Goal: Information Seeking & Learning: Learn about a topic

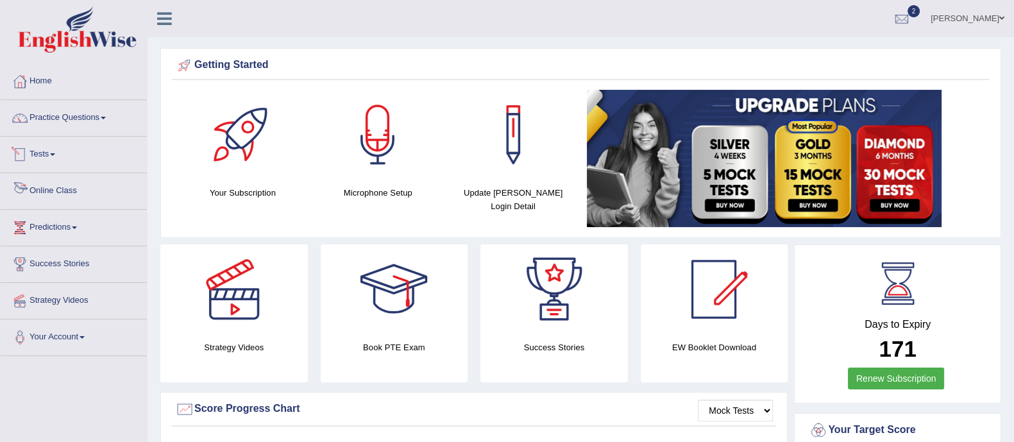
click at [61, 190] on link "Online Class" at bounding box center [74, 189] width 146 height 32
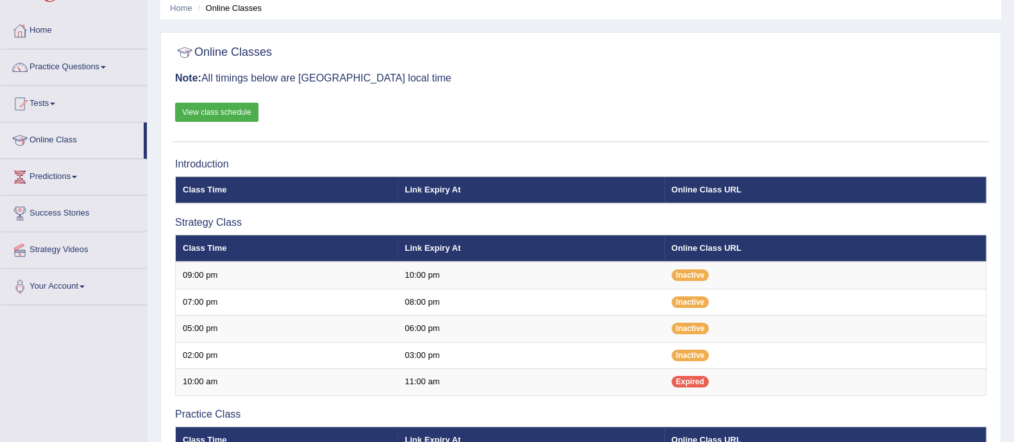
scroll to position [35, 0]
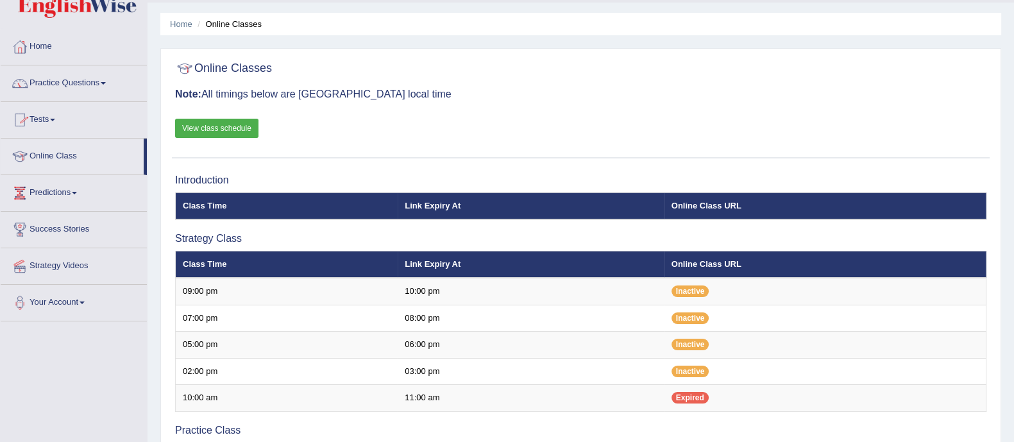
click at [226, 121] on link "View class schedule" at bounding box center [216, 128] width 83 height 19
click at [80, 78] on link "Practice Questions" at bounding box center [74, 81] width 146 height 32
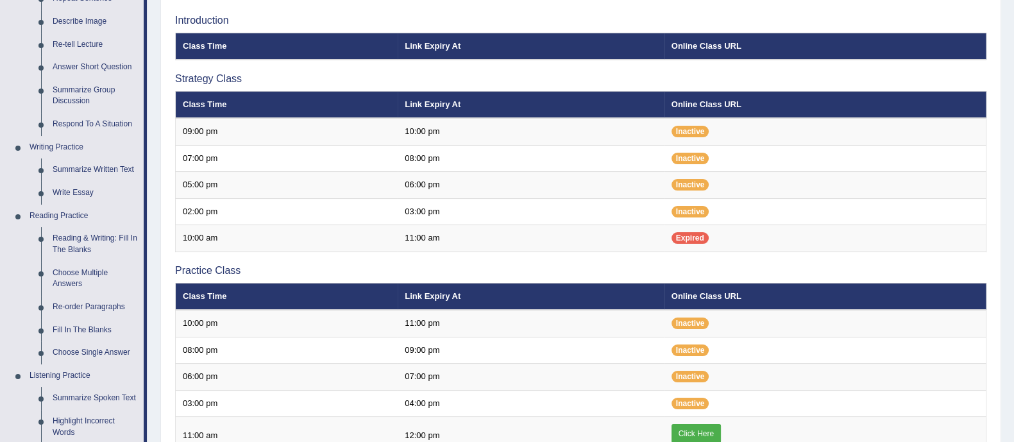
scroll to position [189, 0]
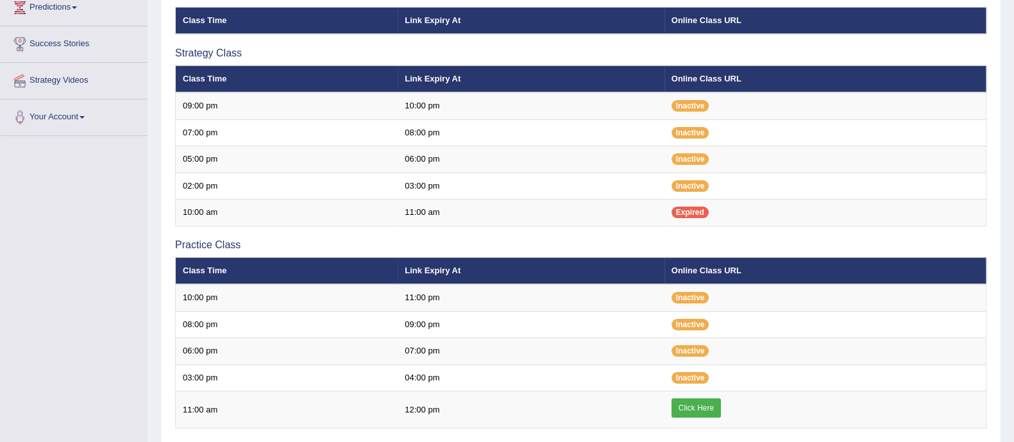
scroll to position [189, 0]
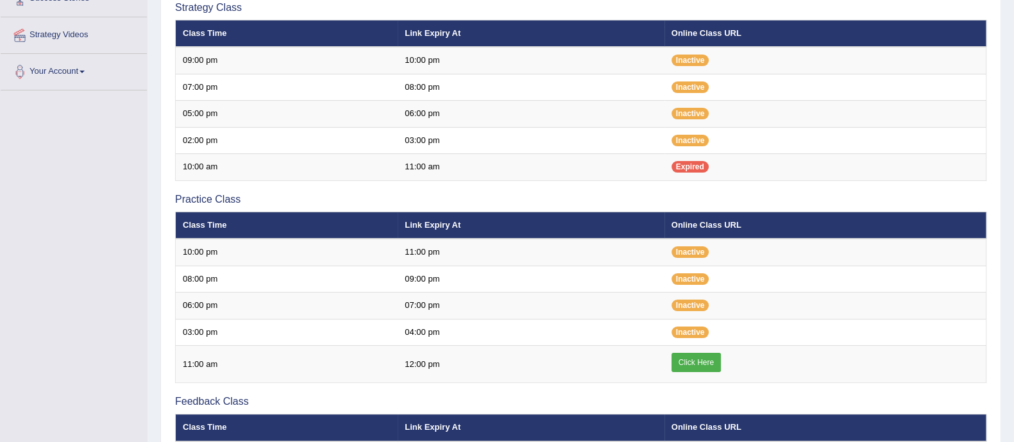
scroll to position [260, 0]
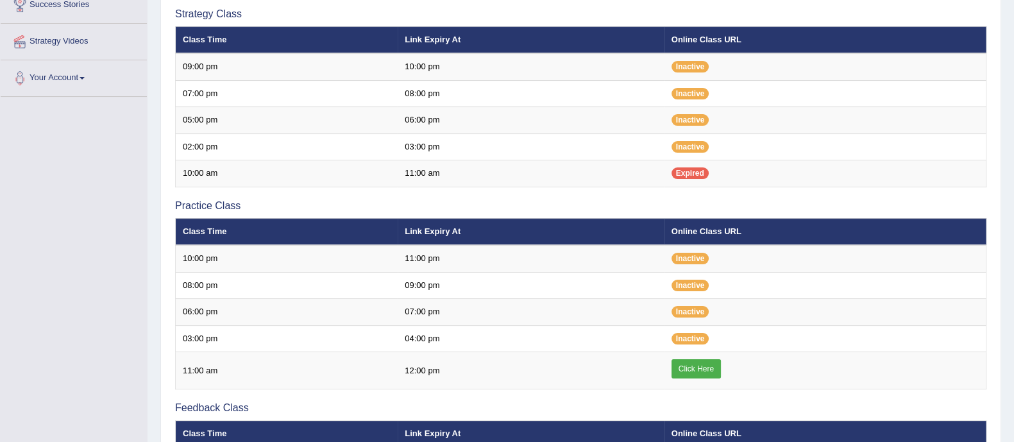
scroll to position [258, 0]
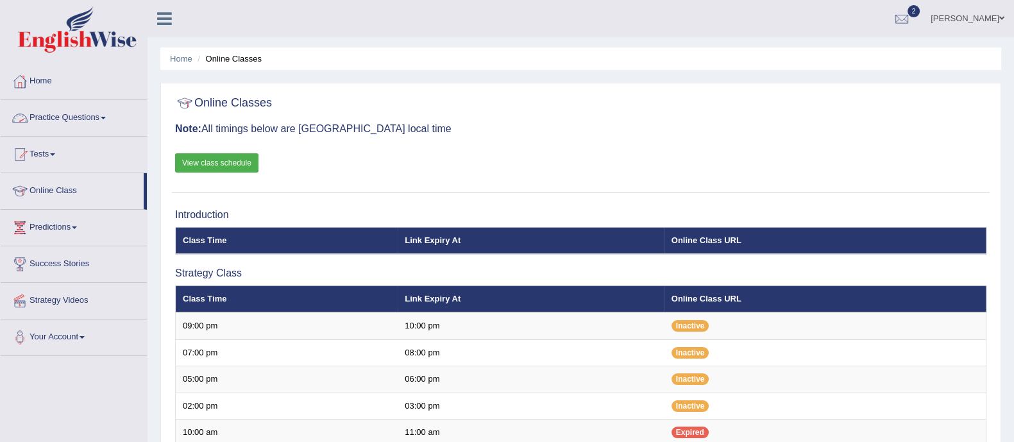
click at [58, 105] on link "Practice Questions" at bounding box center [74, 116] width 146 height 32
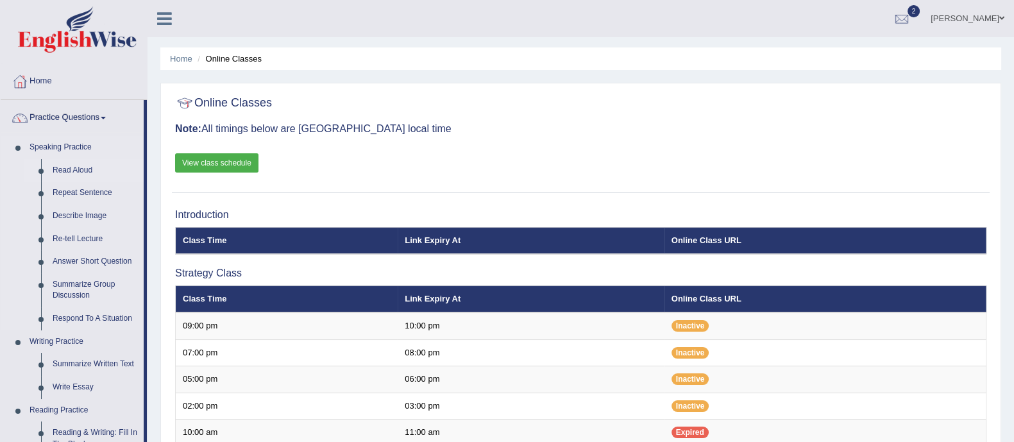
click at [69, 169] on link "Read Aloud" at bounding box center [95, 170] width 97 height 23
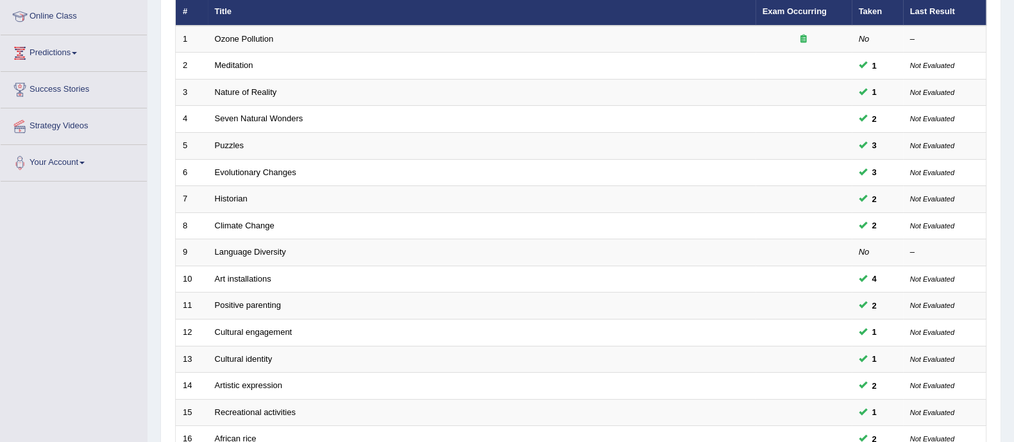
scroll to position [404, 0]
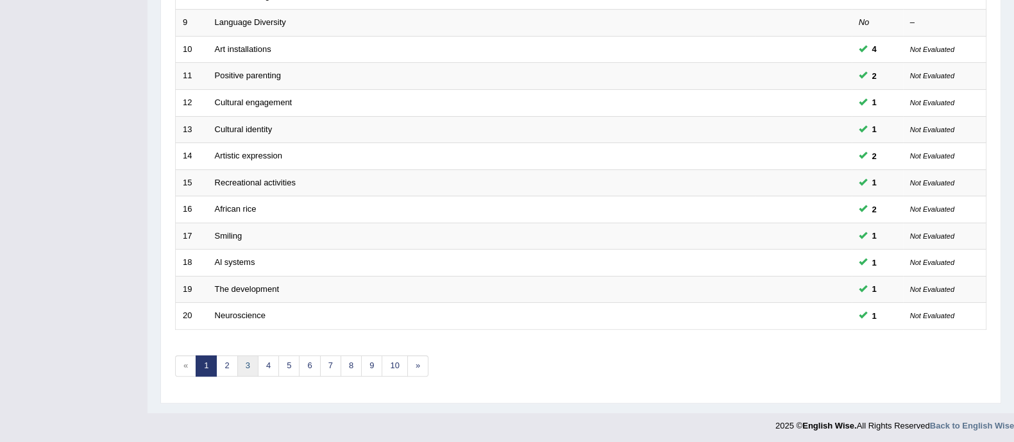
click at [243, 363] on link "3" at bounding box center [247, 365] width 21 height 21
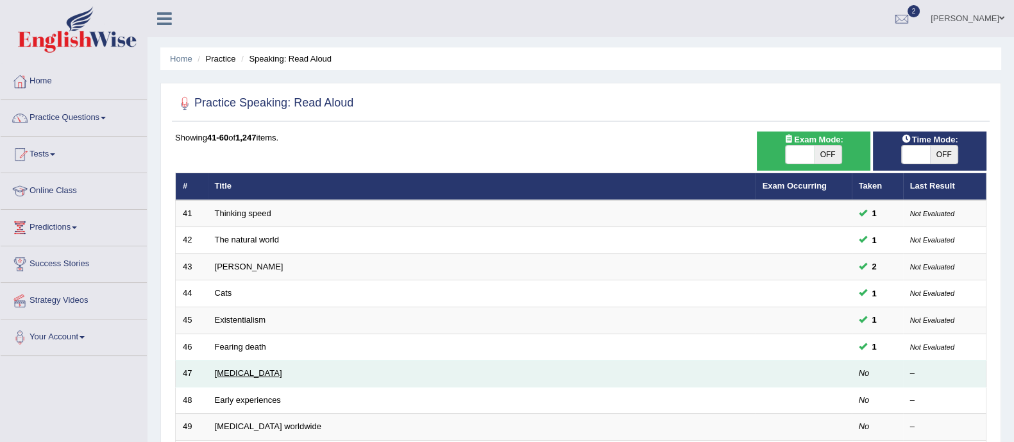
click at [244, 369] on link "Cardiac arrest" at bounding box center [248, 373] width 67 height 10
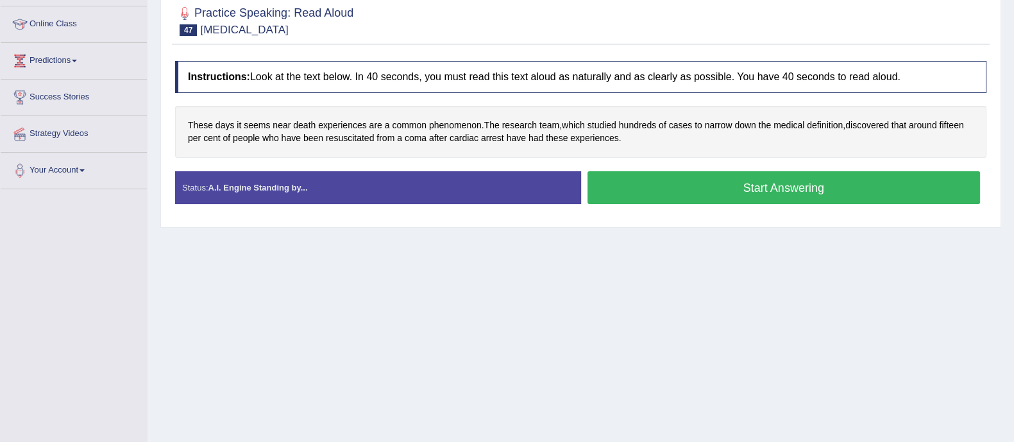
scroll to position [165, 0]
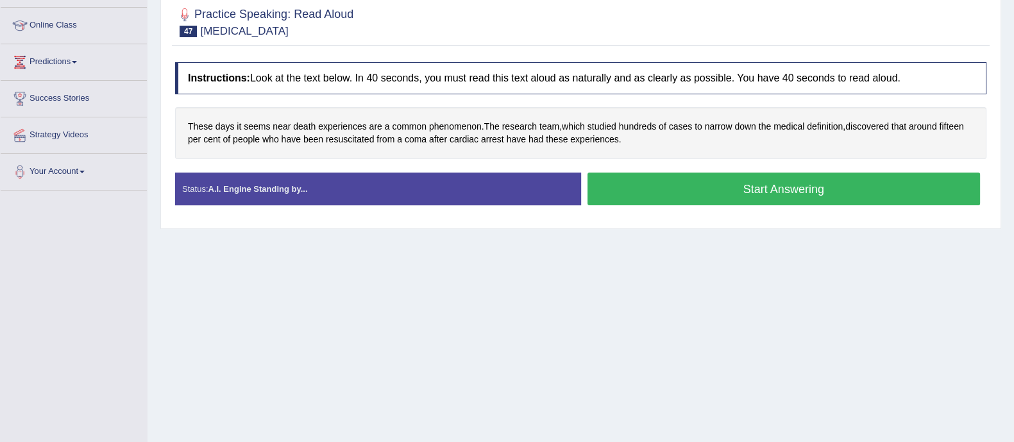
click at [800, 187] on button "Start Answering" at bounding box center [784, 189] width 393 height 33
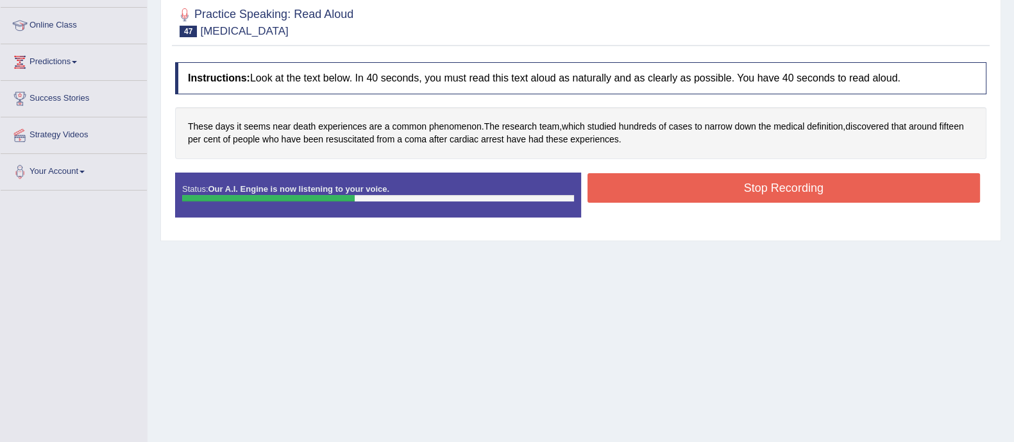
click at [800, 187] on button "Stop Recording" at bounding box center [784, 188] width 393 height 30
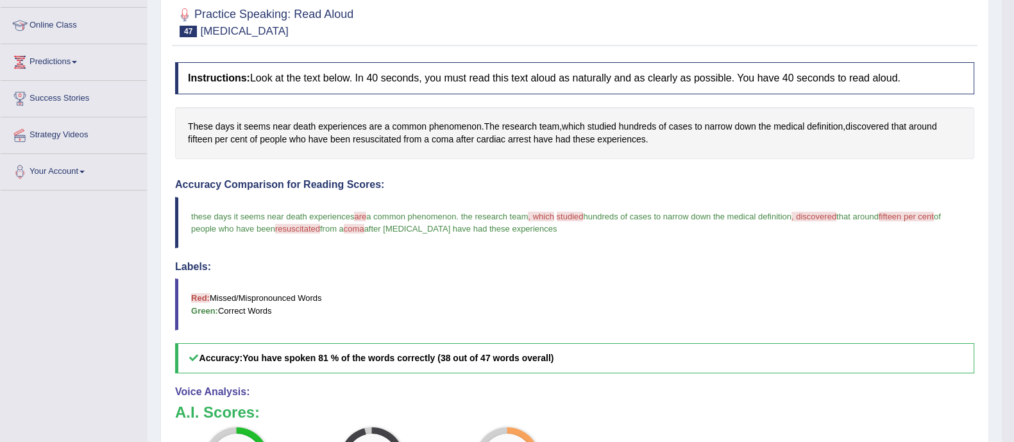
drag, startPoint x: 1026, startPoint y: 151, endPoint x: 1015, endPoint y: 226, distance: 75.8
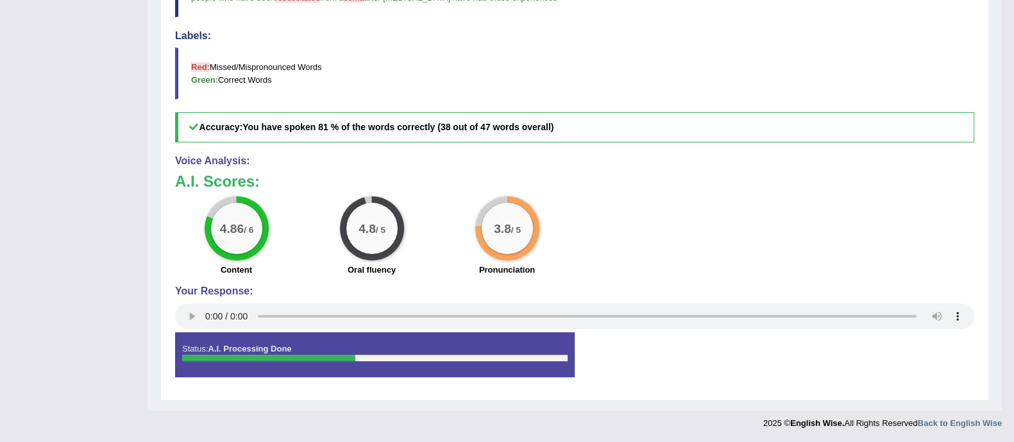
scroll to position [0, 0]
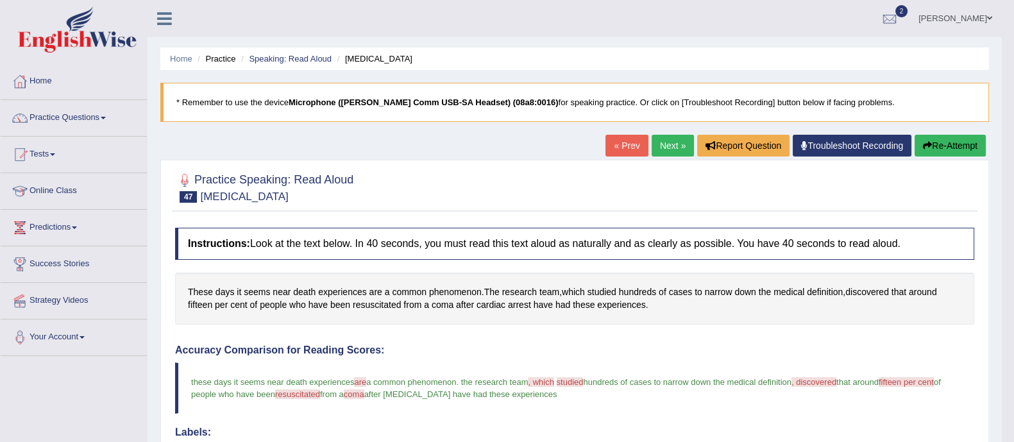
click at [677, 144] on link "Next »" at bounding box center [673, 146] width 42 height 22
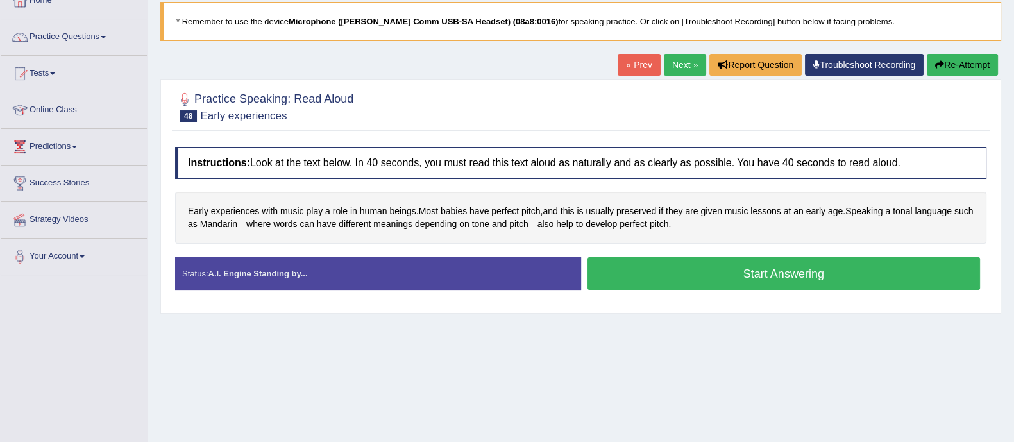
scroll to position [118, 0]
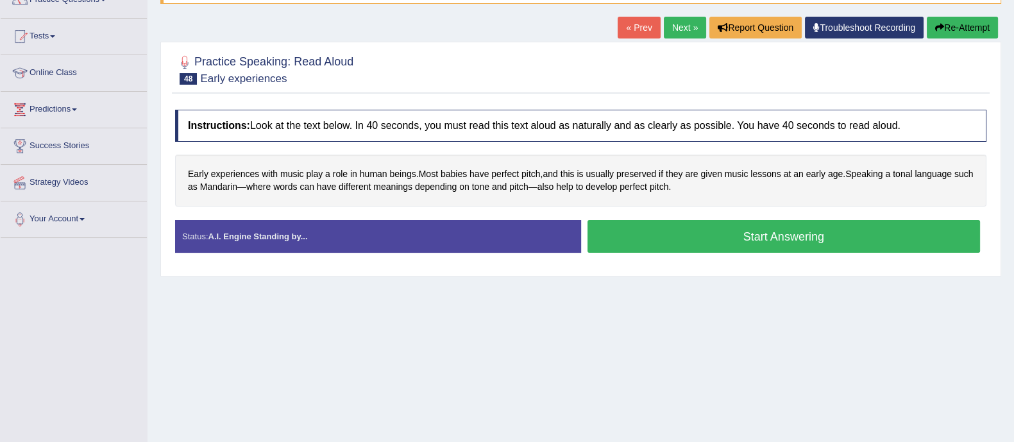
click at [715, 225] on button "Start Answering" at bounding box center [784, 236] width 393 height 33
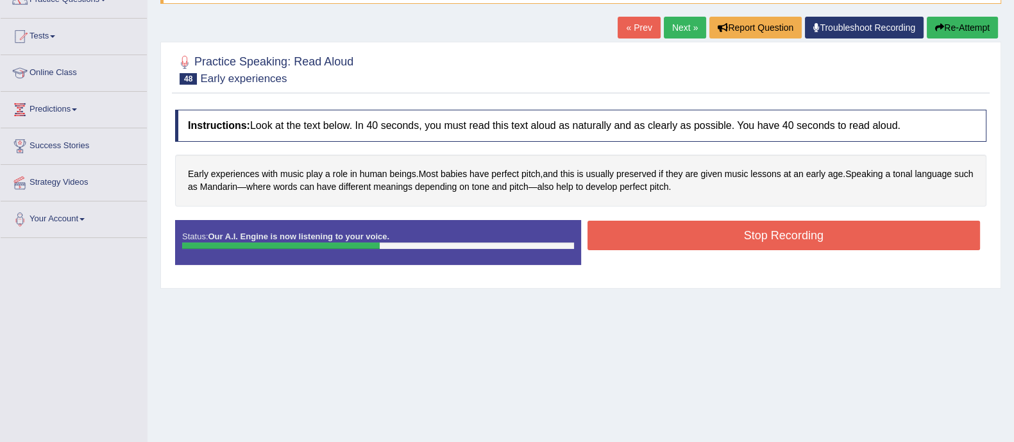
click at [715, 225] on button "Stop Recording" at bounding box center [784, 236] width 393 height 30
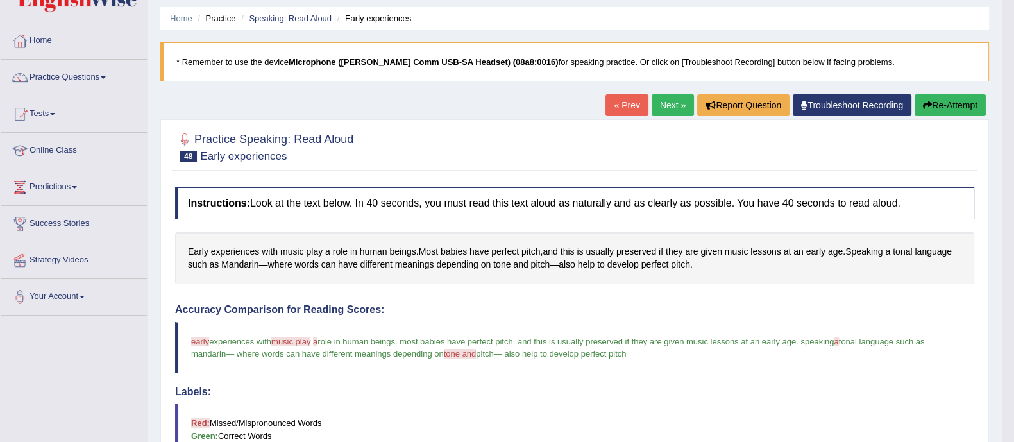
scroll to position [38, 0]
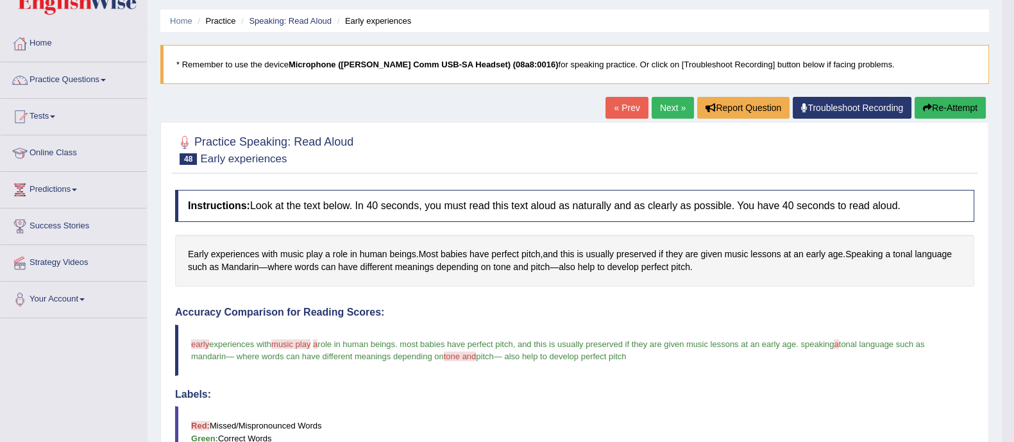
click at [660, 112] on link "Next »" at bounding box center [673, 108] width 42 height 22
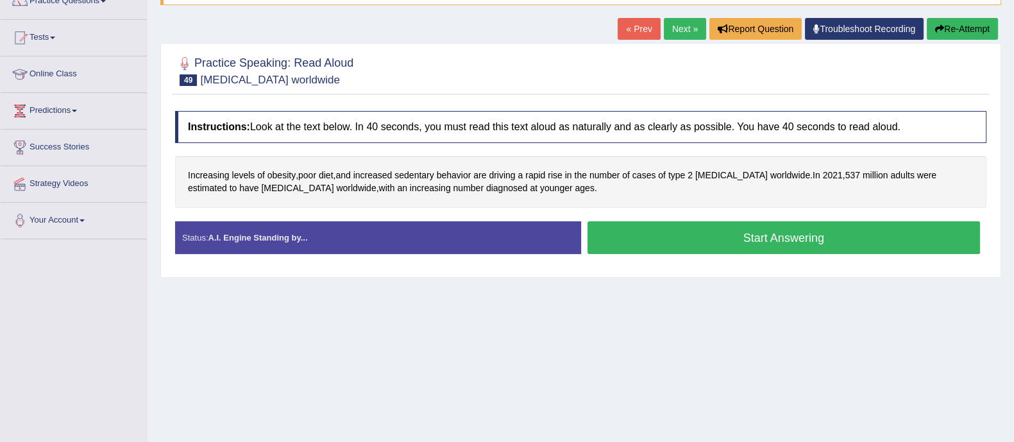
scroll to position [133, 0]
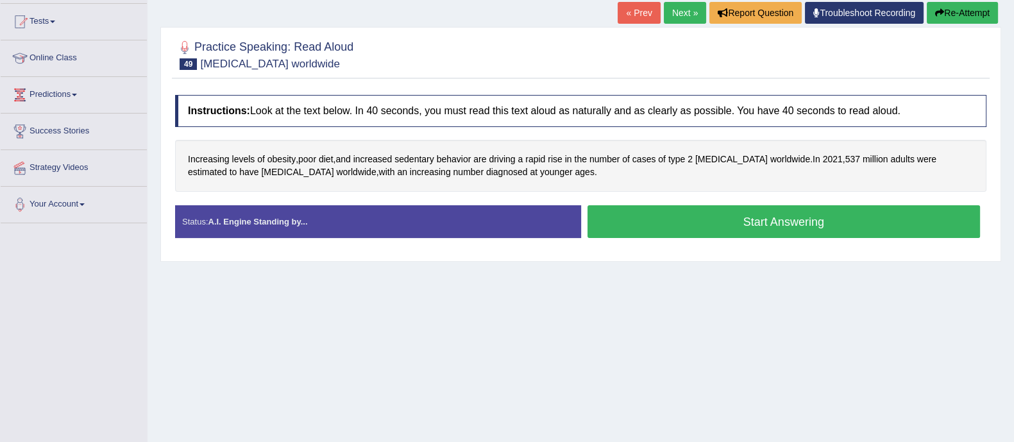
drag, startPoint x: 0, startPoint y: 0, endPoint x: 1026, endPoint y: 199, distance: 1044.8
click at [1013, 199] on html "Toggle navigation Home Practice Questions Speaking Practice Read Aloud Repeat S…" at bounding box center [507, 88] width 1014 height 442
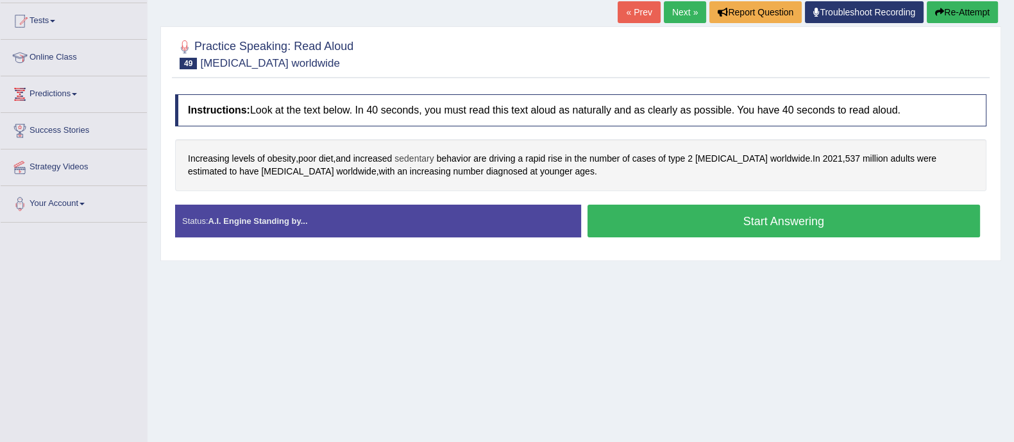
click at [418, 160] on span "sedentary" at bounding box center [413, 158] width 39 height 13
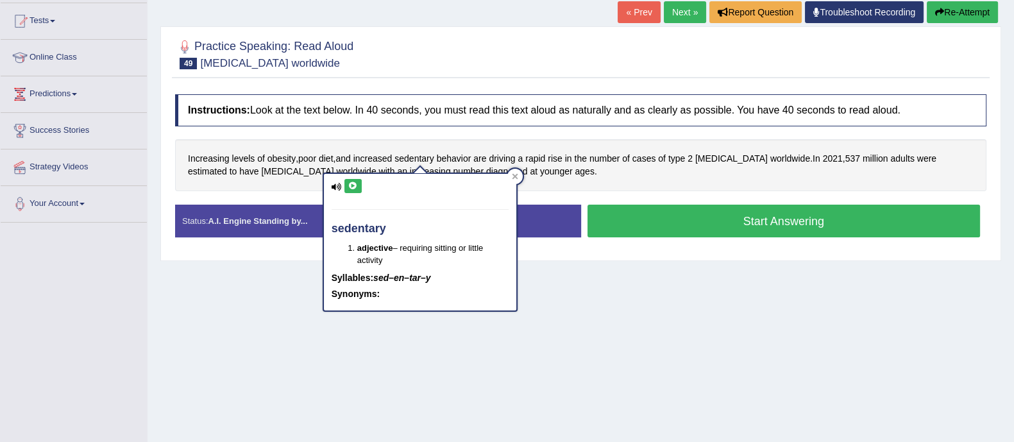
click at [687, 225] on button "Start Answering" at bounding box center [784, 221] width 393 height 33
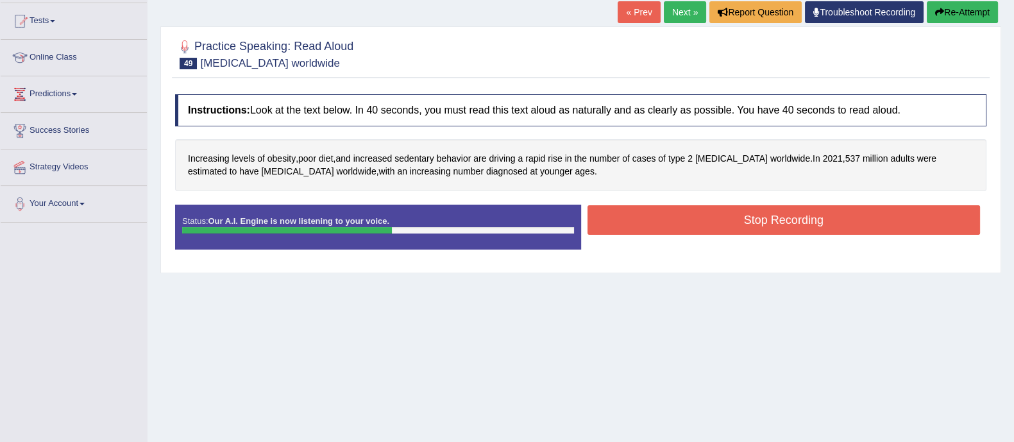
click at [736, 223] on button "Stop Recording" at bounding box center [784, 220] width 393 height 30
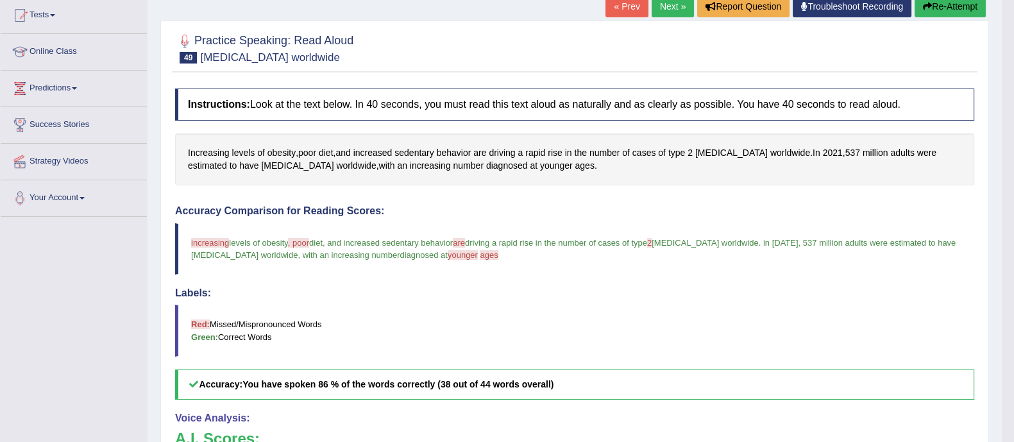
scroll to position [90, 0]
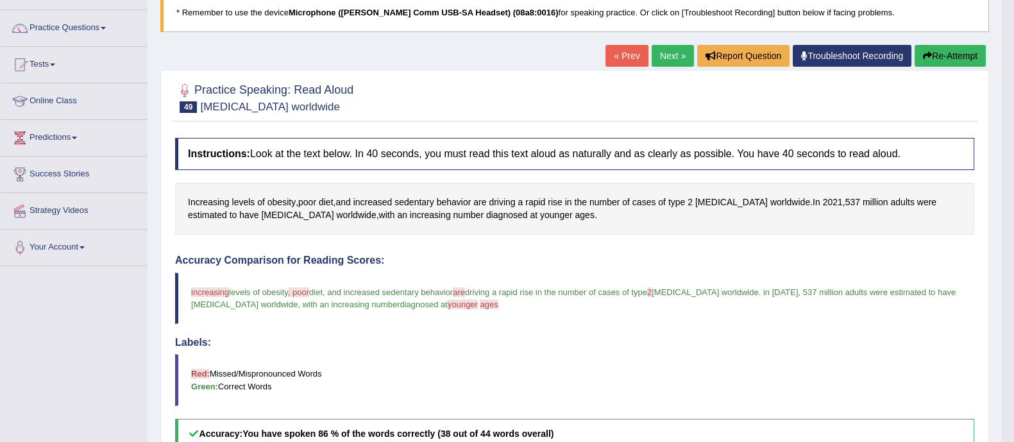
click at [680, 58] on link "Next »" at bounding box center [673, 56] width 42 height 22
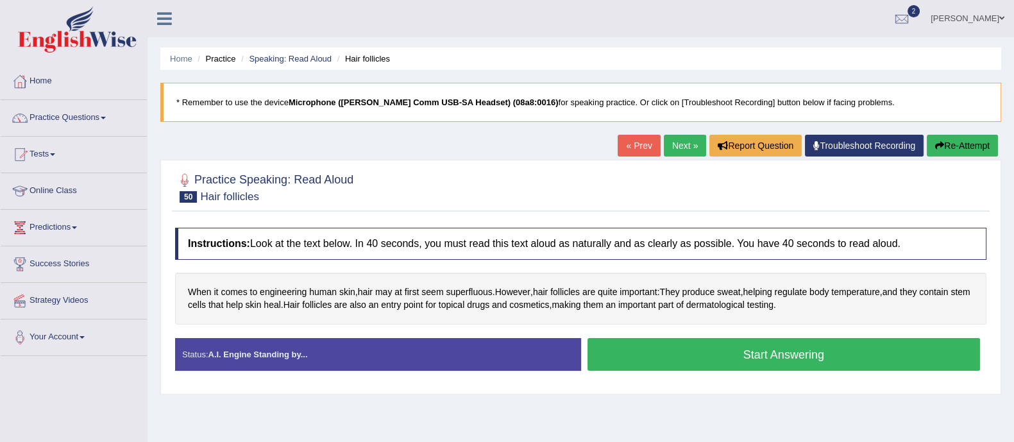
scroll to position [22, 0]
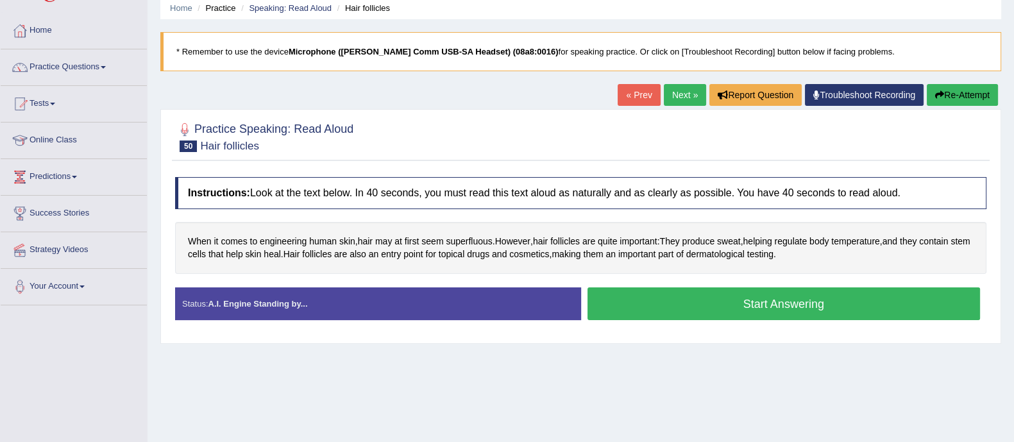
drag, startPoint x: 0, startPoint y: 0, endPoint x: 1024, endPoint y: 170, distance: 1038.3
click at [1013, 170] on html "Toggle navigation Home Practice Questions Speaking Practice Read Aloud Repeat S…" at bounding box center [507, 170] width 1014 height 442
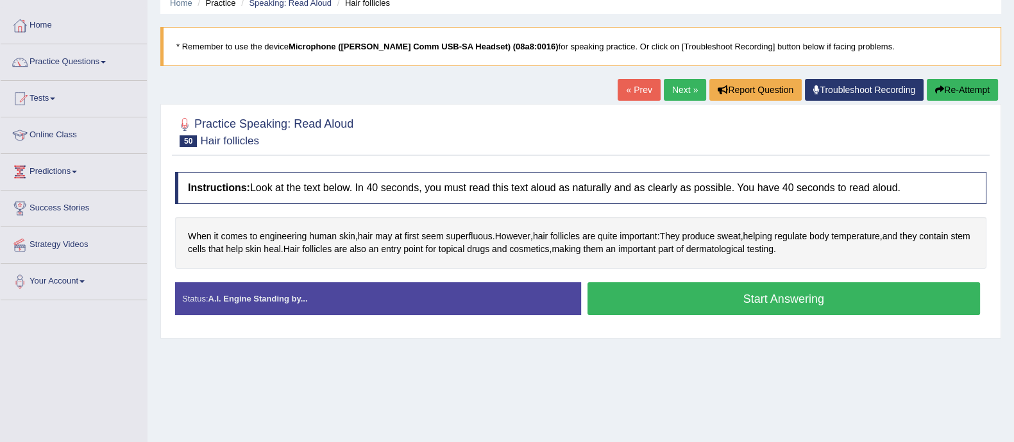
click at [755, 287] on button "Start Answering" at bounding box center [784, 298] width 393 height 33
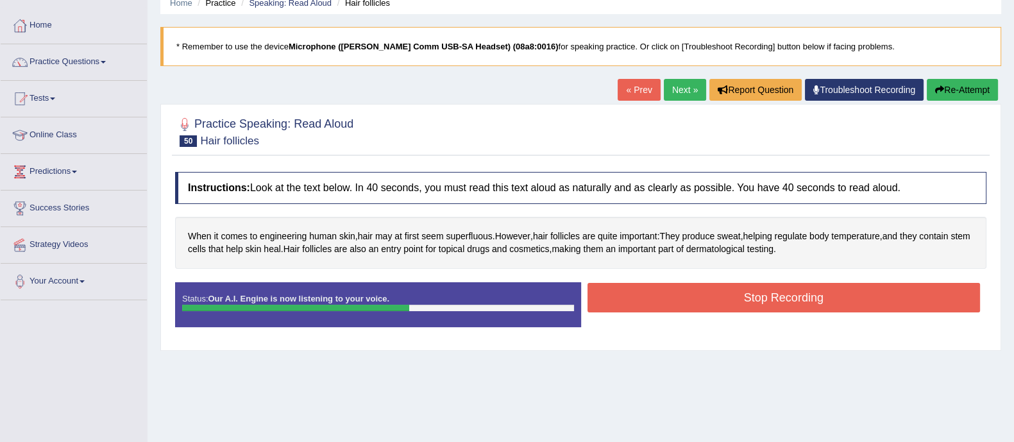
click at [755, 287] on button "Stop Recording" at bounding box center [784, 298] width 393 height 30
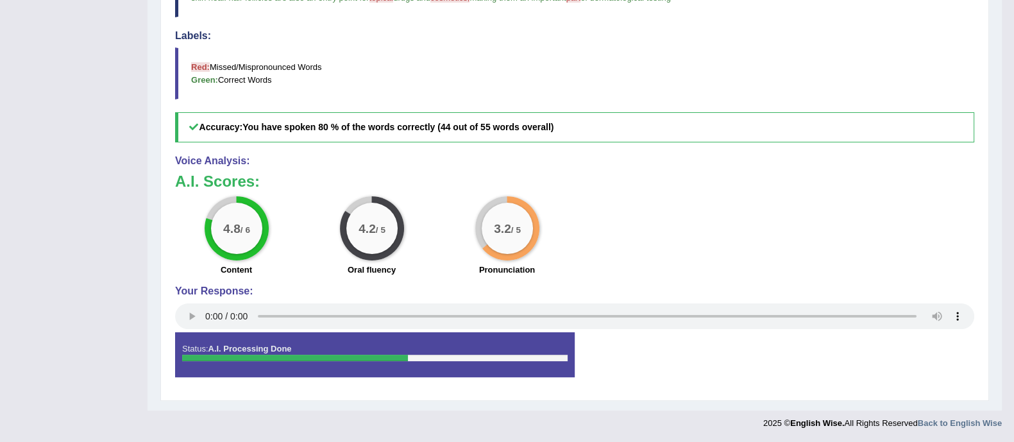
scroll to position [0, 0]
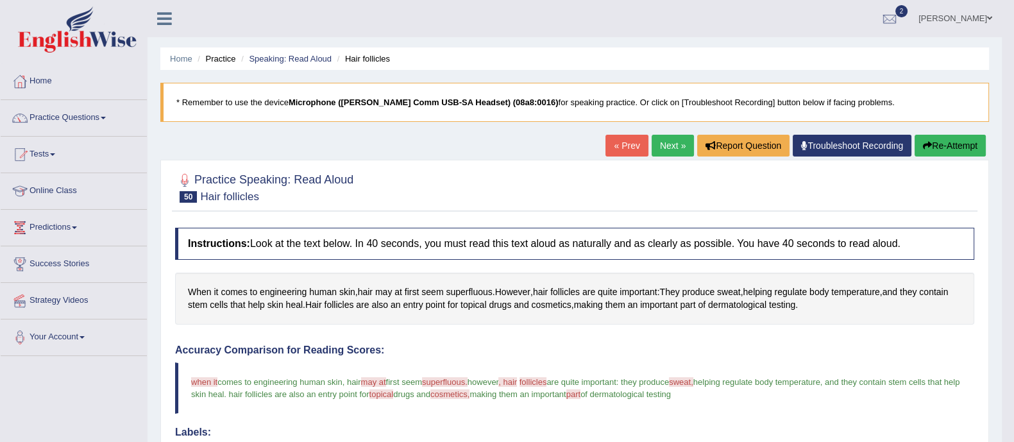
click at [662, 137] on link "Next »" at bounding box center [673, 146] width 42 height 22
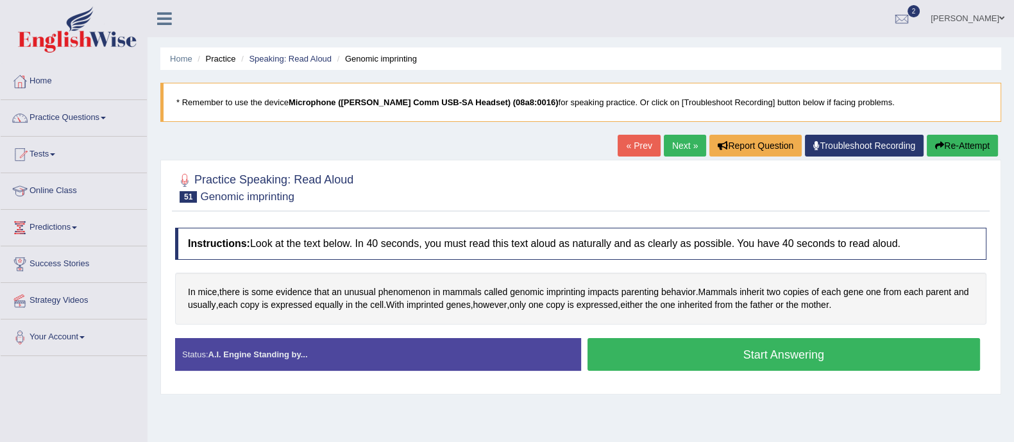
scroll to position [92, 0]
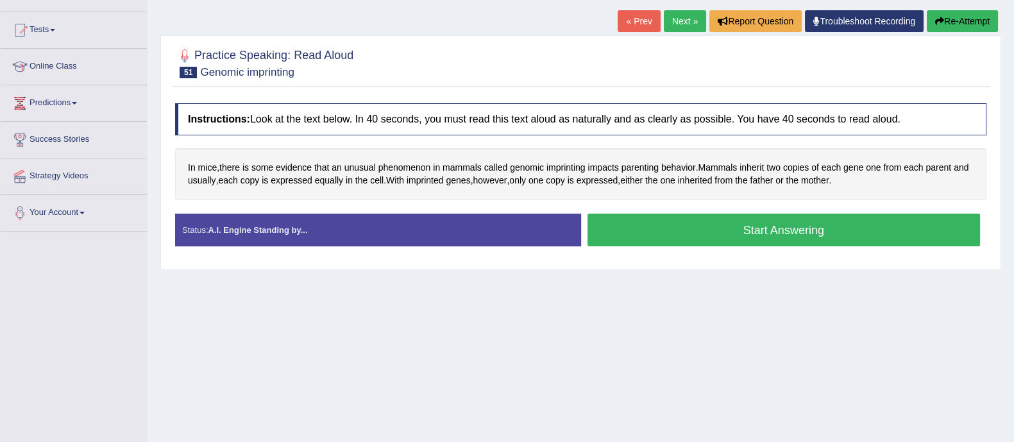
click at [1013, 171] on html "Toggle navigation Home Practice Questions Speaking Practice Read Aloud Repeat S…" at bounding box center [507, 97] width 1014 height 442
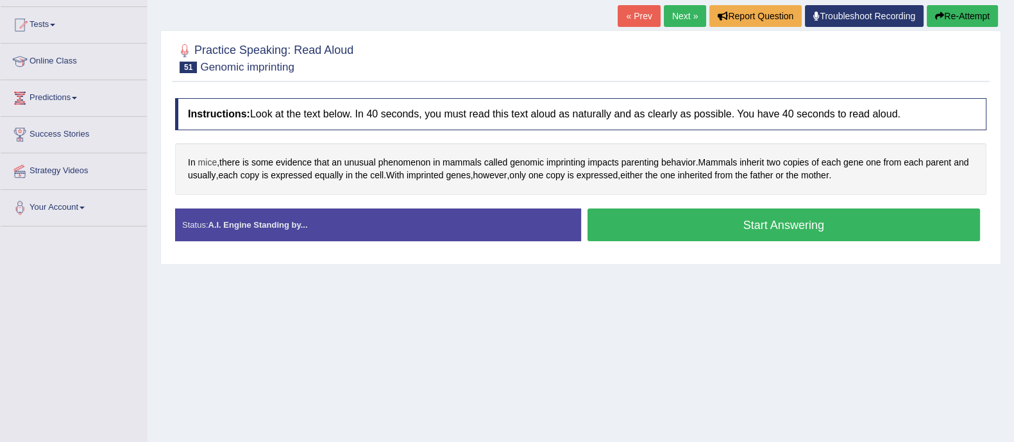
click at [212, 161] on span "mice" at bounding box center [207, 162] width 19 height 13
click at [212, 71] on icon at bounding box center [213, 73] width 10 height 8
click at [258, 336] on div "Home Practice Speaking: Read Aloud Genomic imprinting * Remember to use the dev…" at bounding box center [581, 190] width 867 height 641
click at [660, 212] on button "Start Answering" at bounding box center [784, 224] width 393 height 33
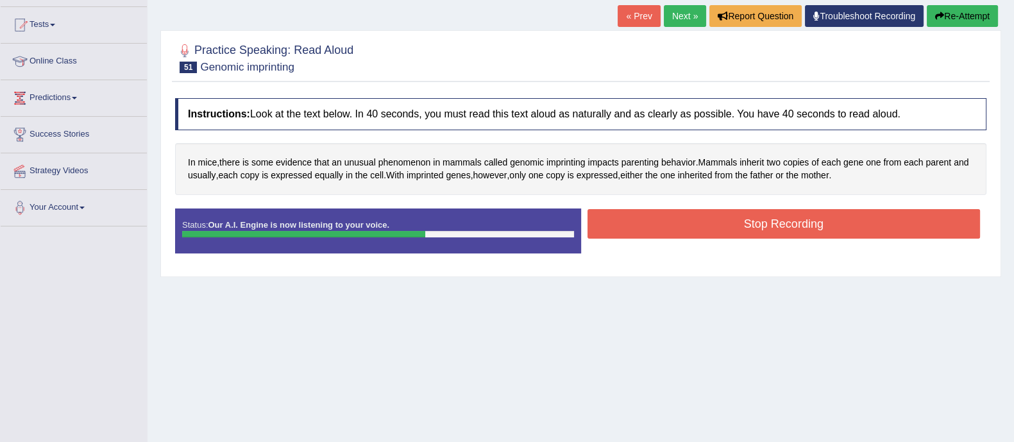
click at [660, 212] on button "Stop Recording" at bounding box center [784, 224] width 393 height 30
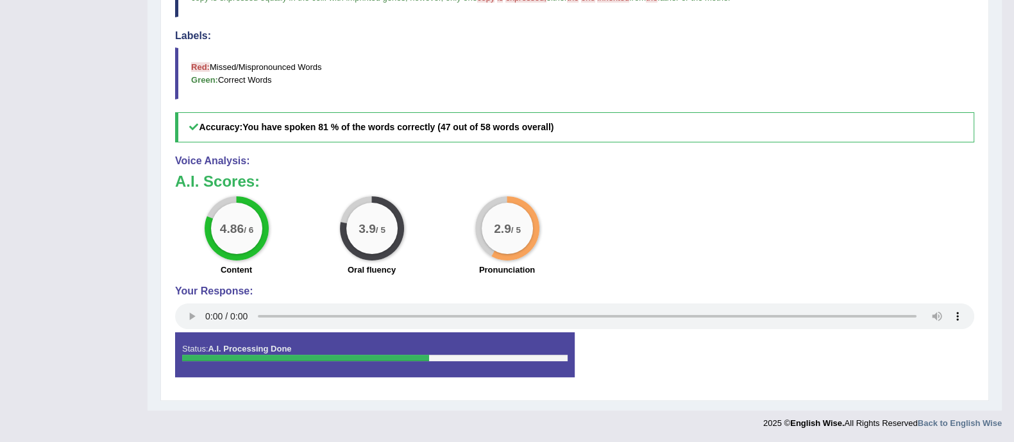
scroll to position [0, 0]
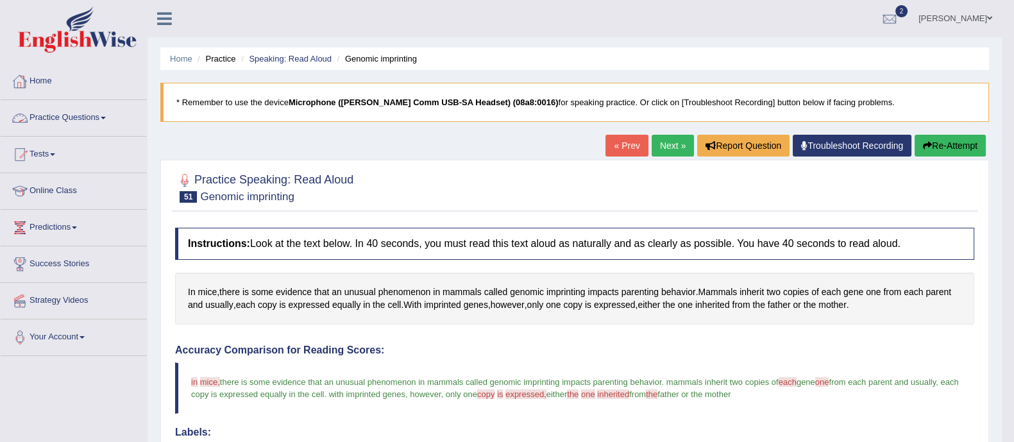
click at [54, 113] on link "Practice Questions" at bounding box center [74, 116] width 146 height 32
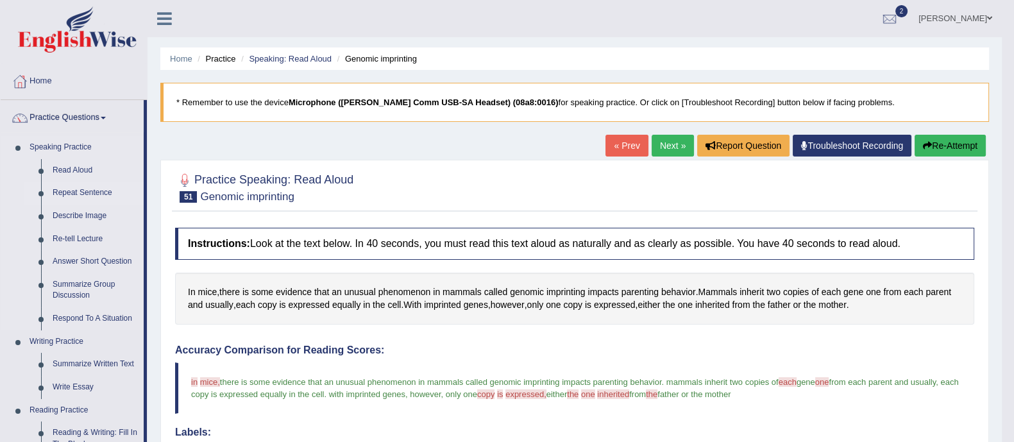
click at [62, 194] on link "Repeat Sentence" at bounding box center [95, 193] width 97 height 23
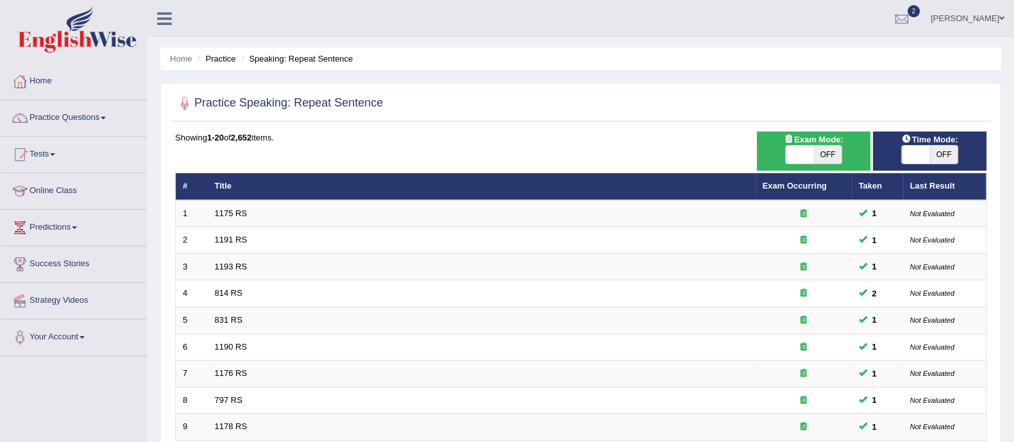
scroll to position [404, 0]
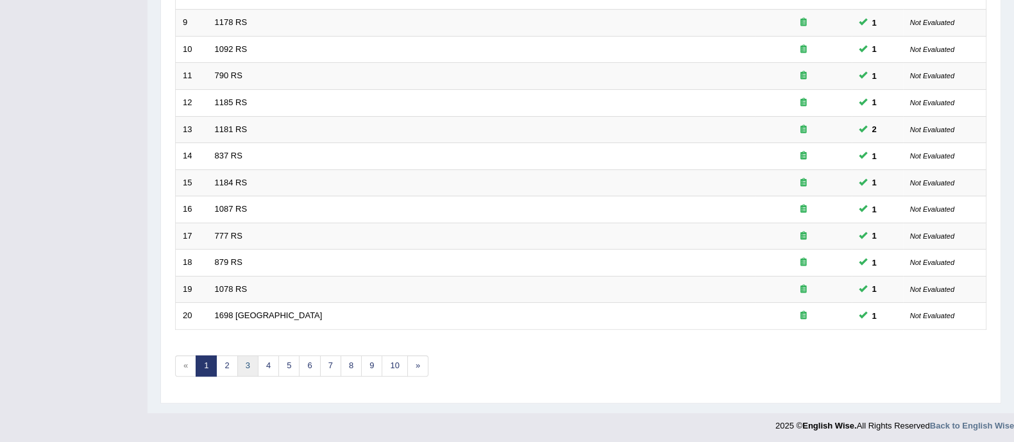
click at [247, 364] on link "3" at bounding box center [247, 365] width 21 height 21
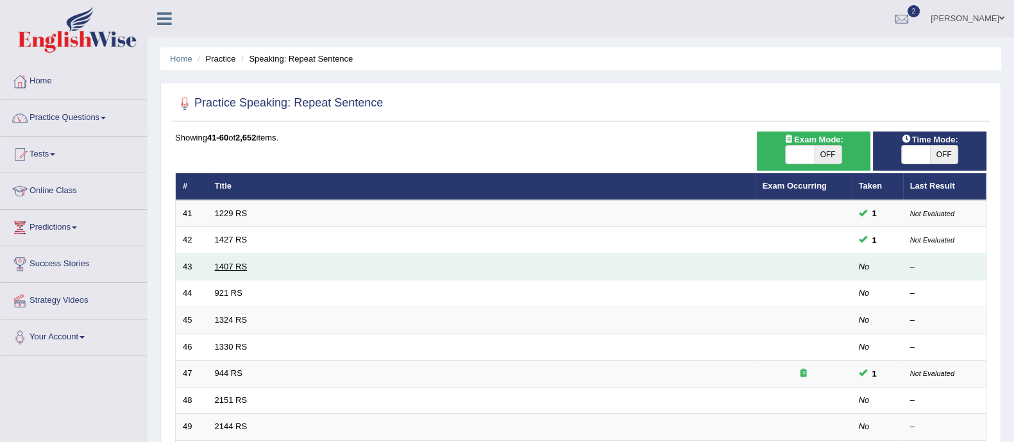
click at [232, 263] on link "1407 RS" at bounding box center [231, 267] width 33 height 10
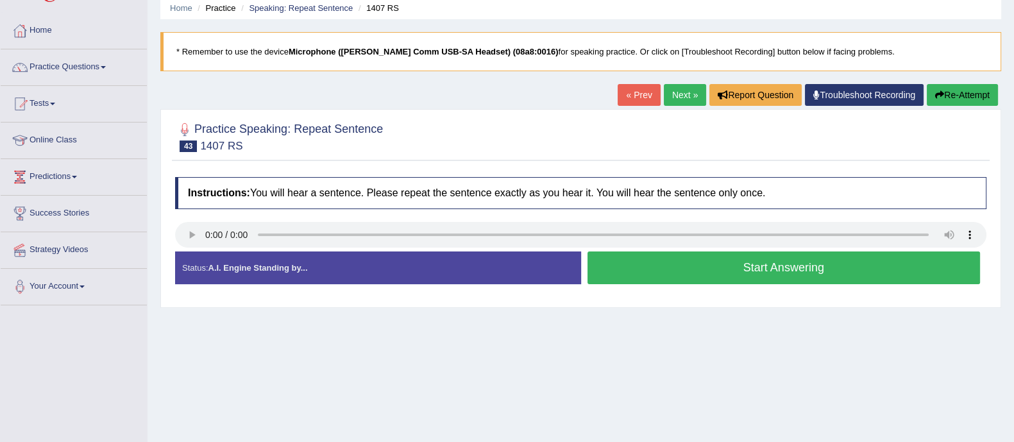
scroll to position [65, 0]
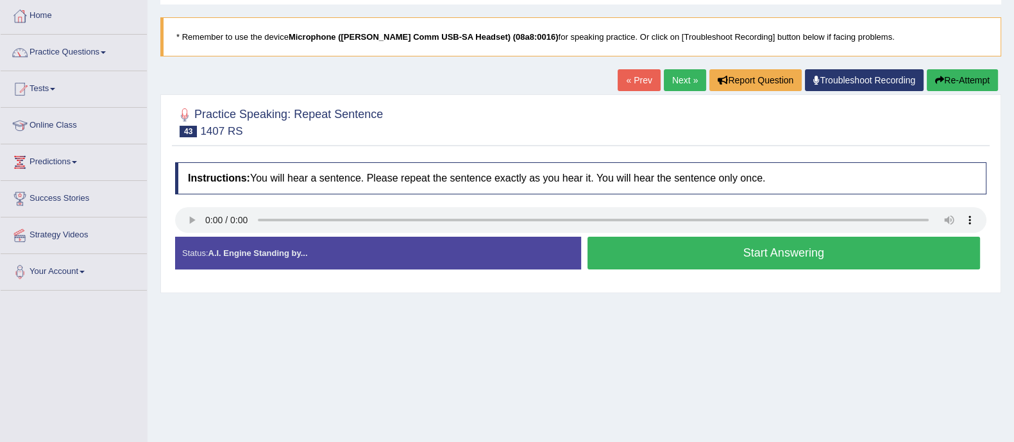
click at [677, 251] on button "Start Answering" at bounding box center [784, 253] width 393 height 33
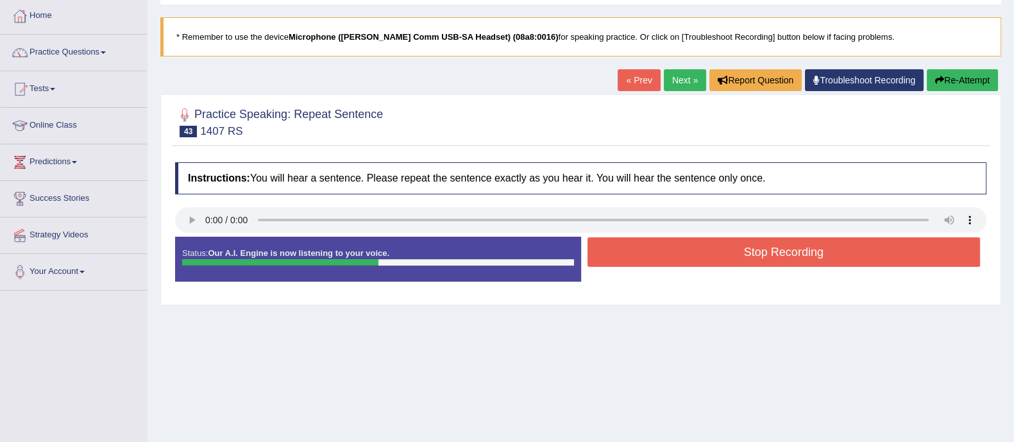
click at [677, 251] on button "Stop Recording" at bounding box center [784, 252] width 393 height 30
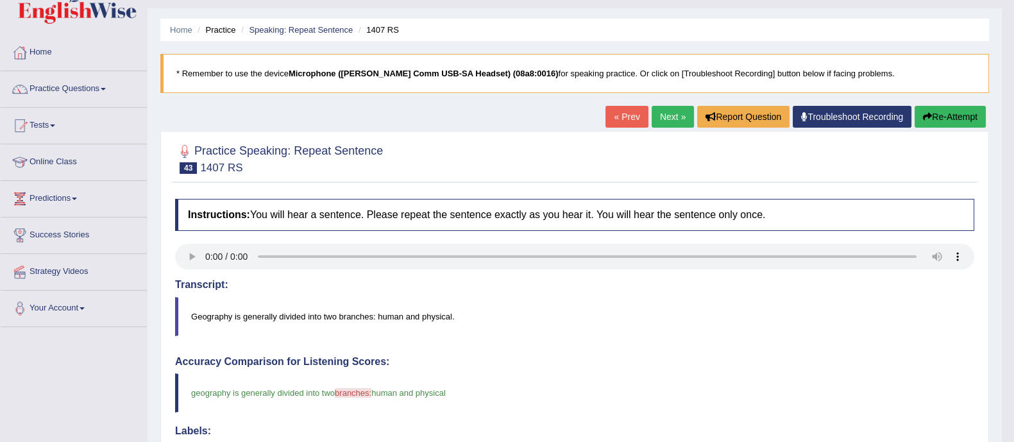
scroll to position [0, 0]
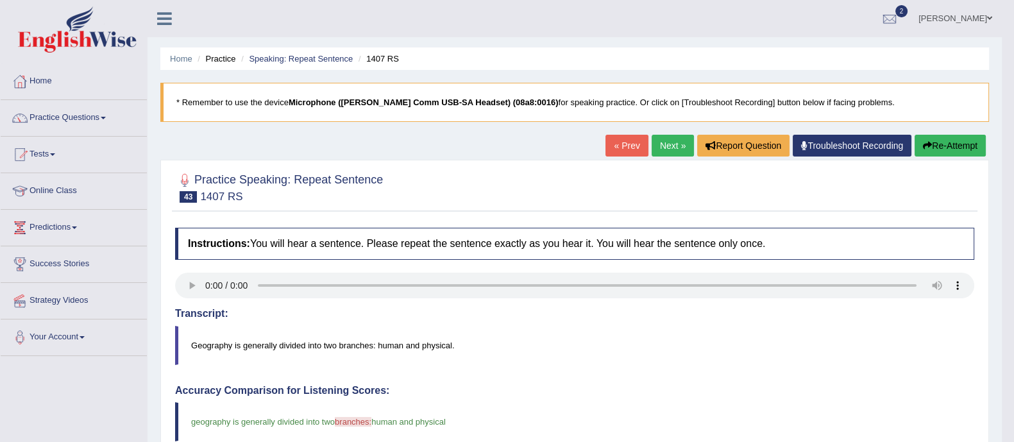
click at [665, 135] on link "Next »" at bounding box center [673, 146] width 42 height 22
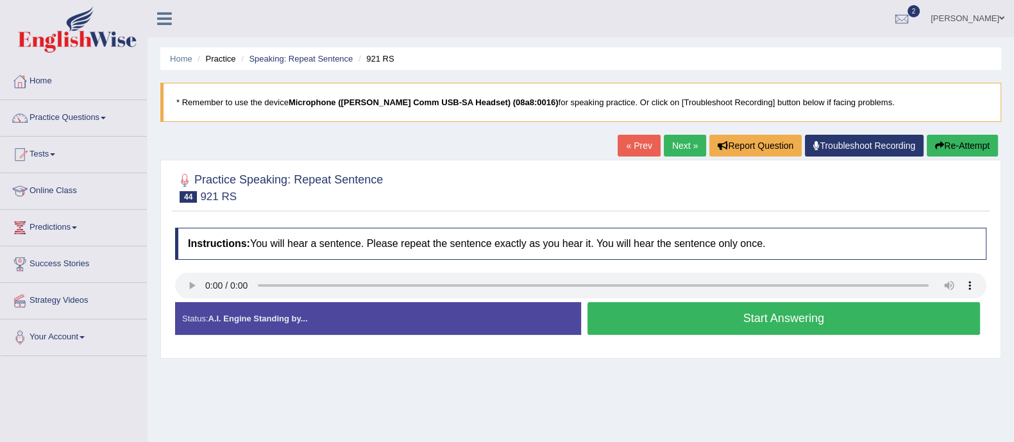
scroll to position [204, 0]
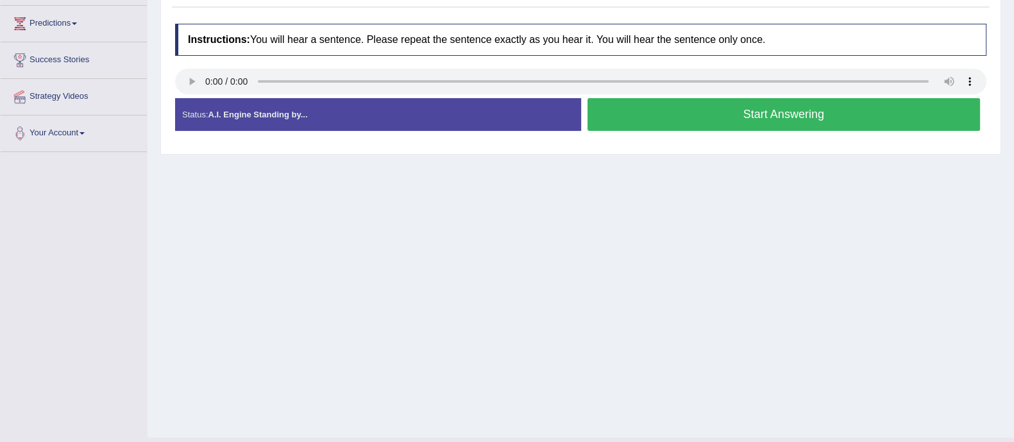
click at [779, 105] on button "Start Answering" at bounding box center [784, 114] width 393 height 33
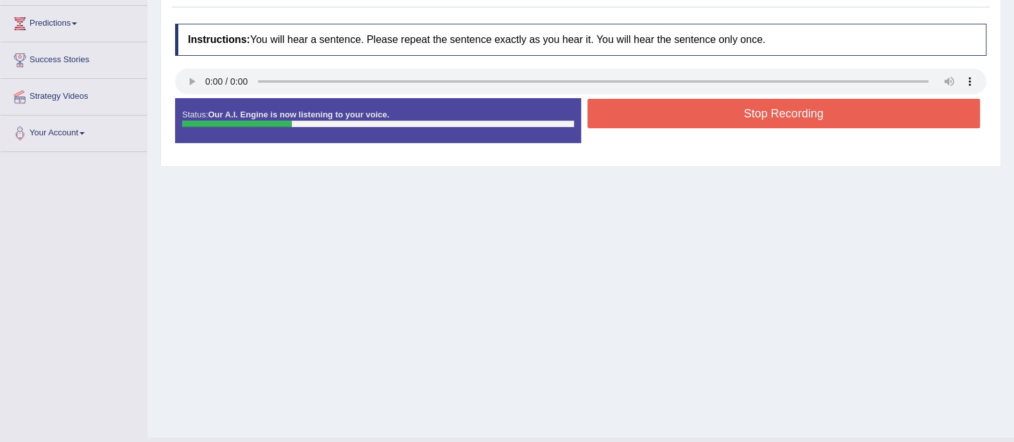
click at [779, 105] on button "Stop Recording" at bounding box center [784, 114] width 393 height 30
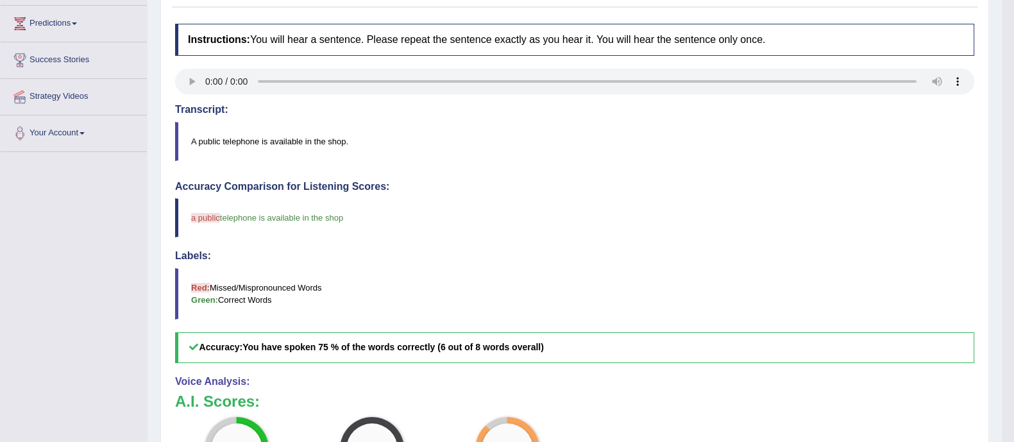
drag, startPoint x: 1026, startPoint y: 182, endPoint x: 1026, endPoint y: 216, distance: 34.6
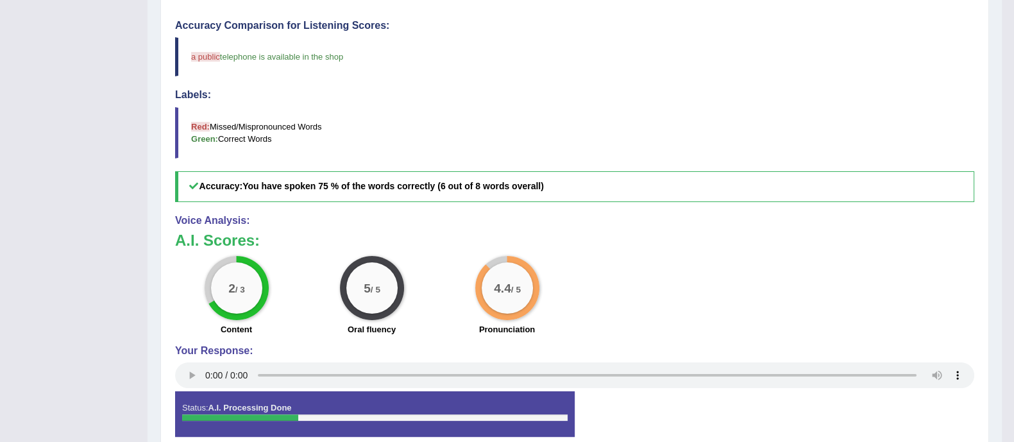
scroll to position [0, 0]
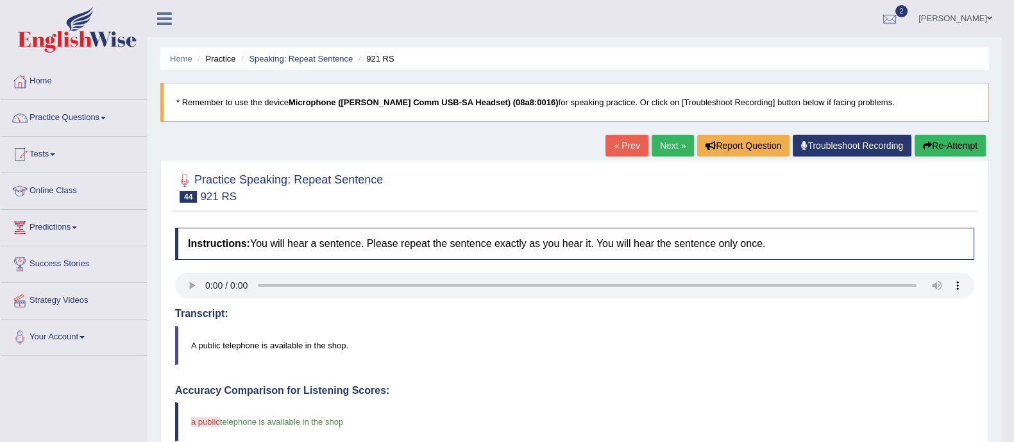
click at [659, 146] on link "Next »" at bounding box center [673, 146] width 42 height 22
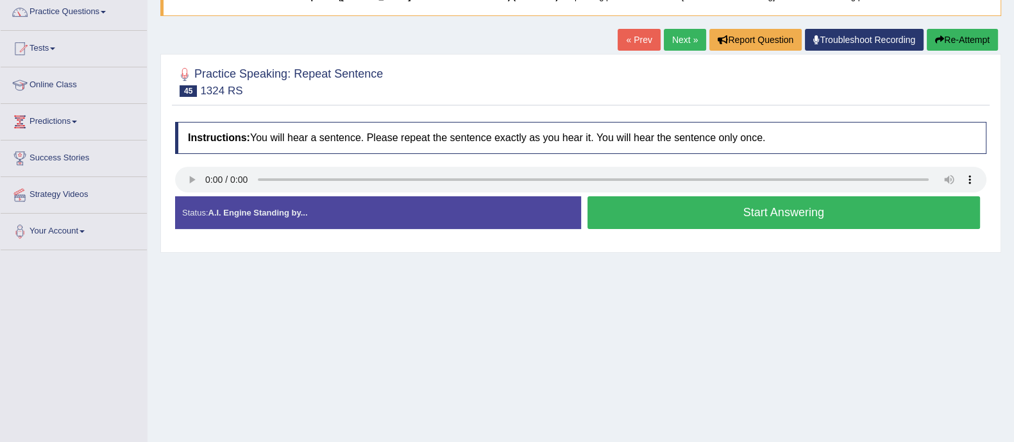
click at [1013, 155] on html "Toggle navigation Home Practice Questions Speaking Practice Read Aloud Repeat S…" at bounding box center [507, 115] width 1014 height 442
click at [830, 216] on button "Start Answering" at bounding box center [784, 212] width 393 height 33
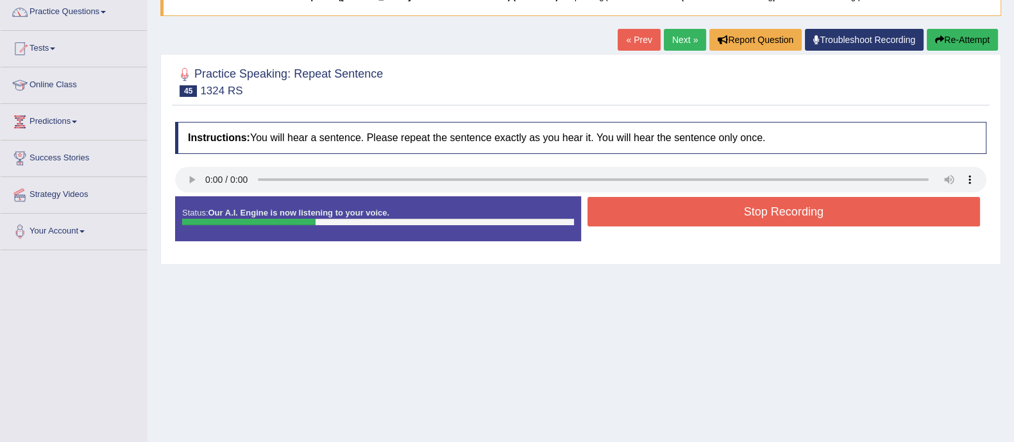
click at [830, 216] on button "Stop Recording" at bounding box center [784, 212] width 393 height 30
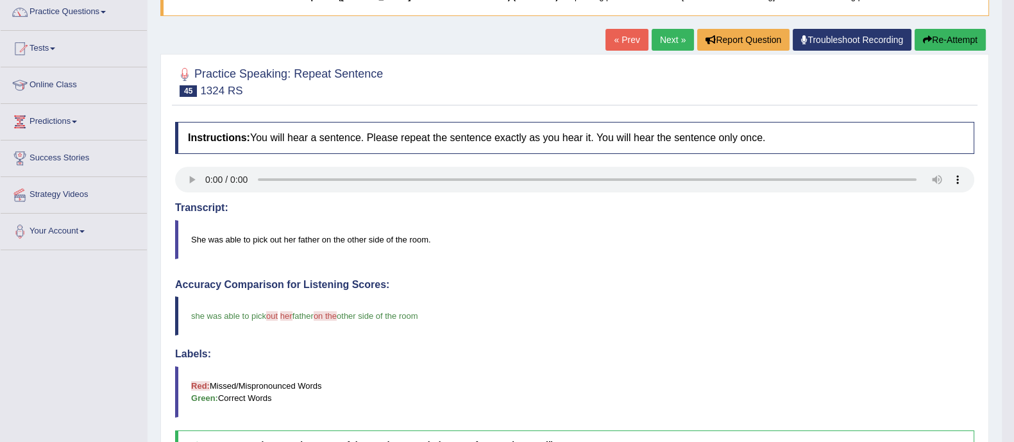
click at [595, 332] on blockquote "she was able to pick out up her the father on the from other side of the room" at bounding box center [574, 315] width 799 height 39
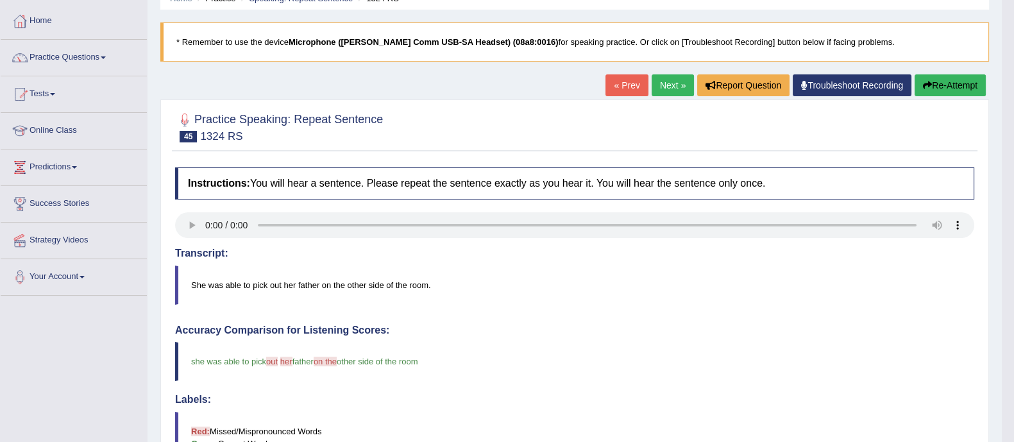
scroll to position [48, 0]
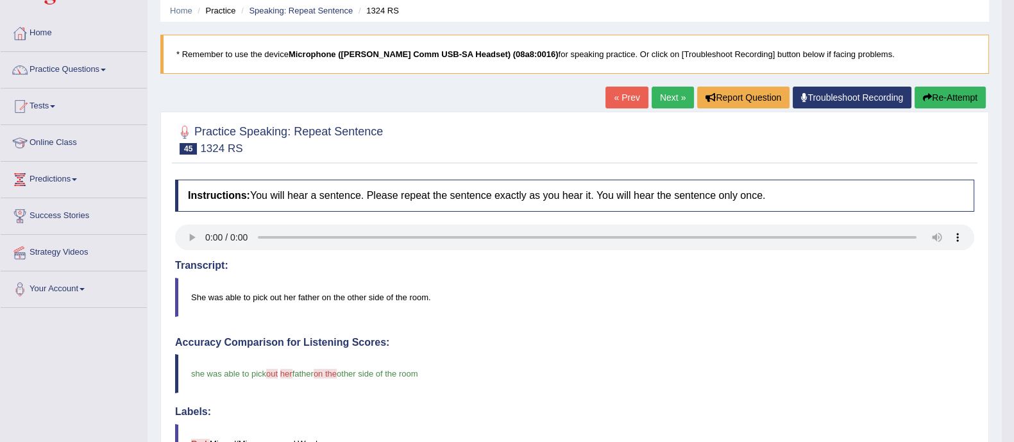
click at [665, 88] on link "Next »" at bounding box center [673, 98] width 42 height 22
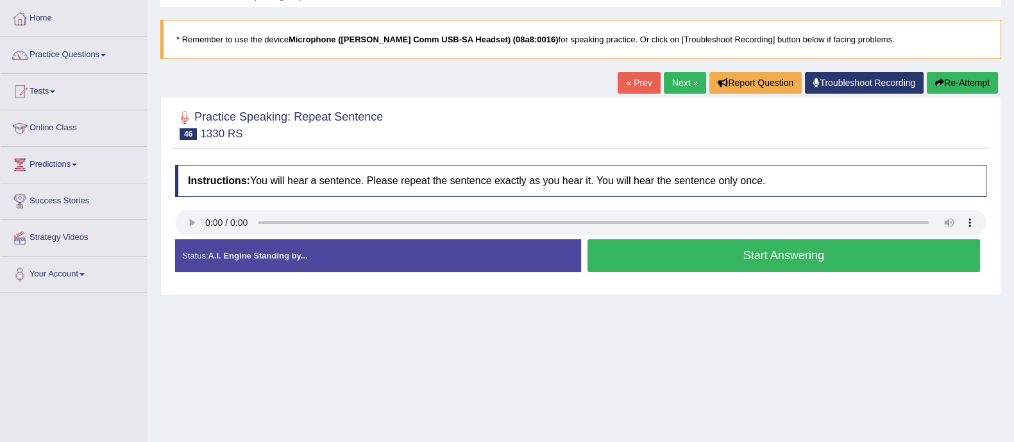
click at [703, 261] on button "Start Answering" at bounding box center [784, 255] width 393 height 33
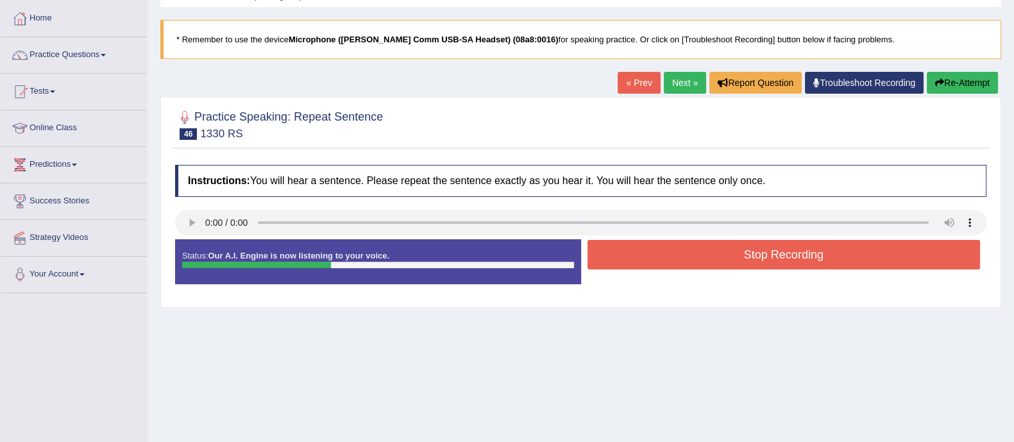
click at [703, 261] on button "Stop Recording" at bounding box center [784, 255] width 393 height 30
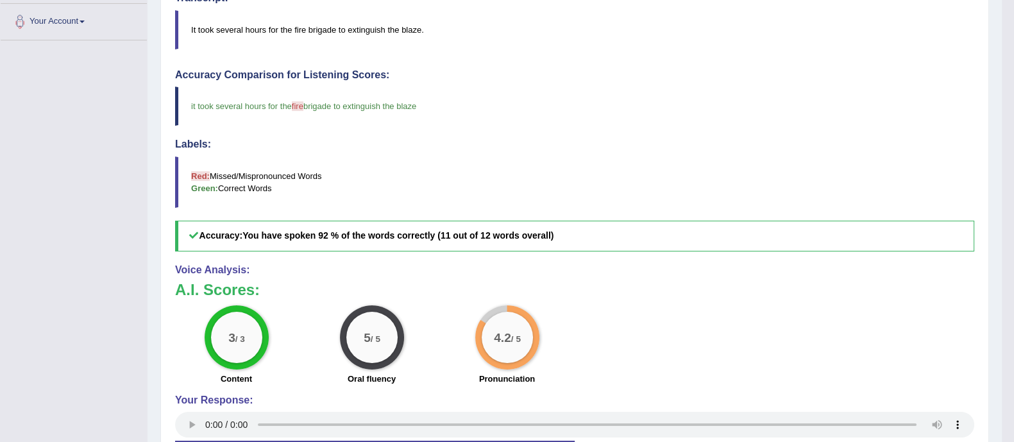
scroll to position [256, 0]
